Goal: Information Seeking & Learning: Learn about a topic

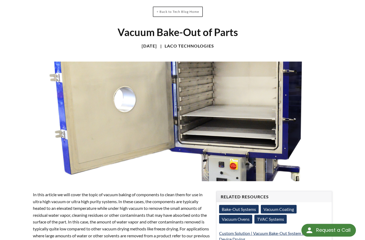
scroll to position [27, 0]
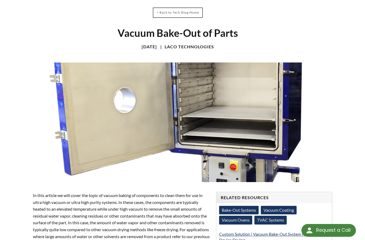
click at [231, 211] on link "Bake-Out Systems" at bounding box center [239, 210] width 40 height 9
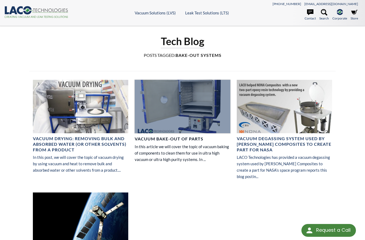
click at [171, 121] on div at bounding box center [182, 106] width 95 height 53
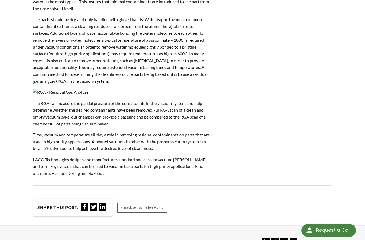
scroll to position [382, 0]
